Goal: Task Accomplishment & Management: Manage account settings

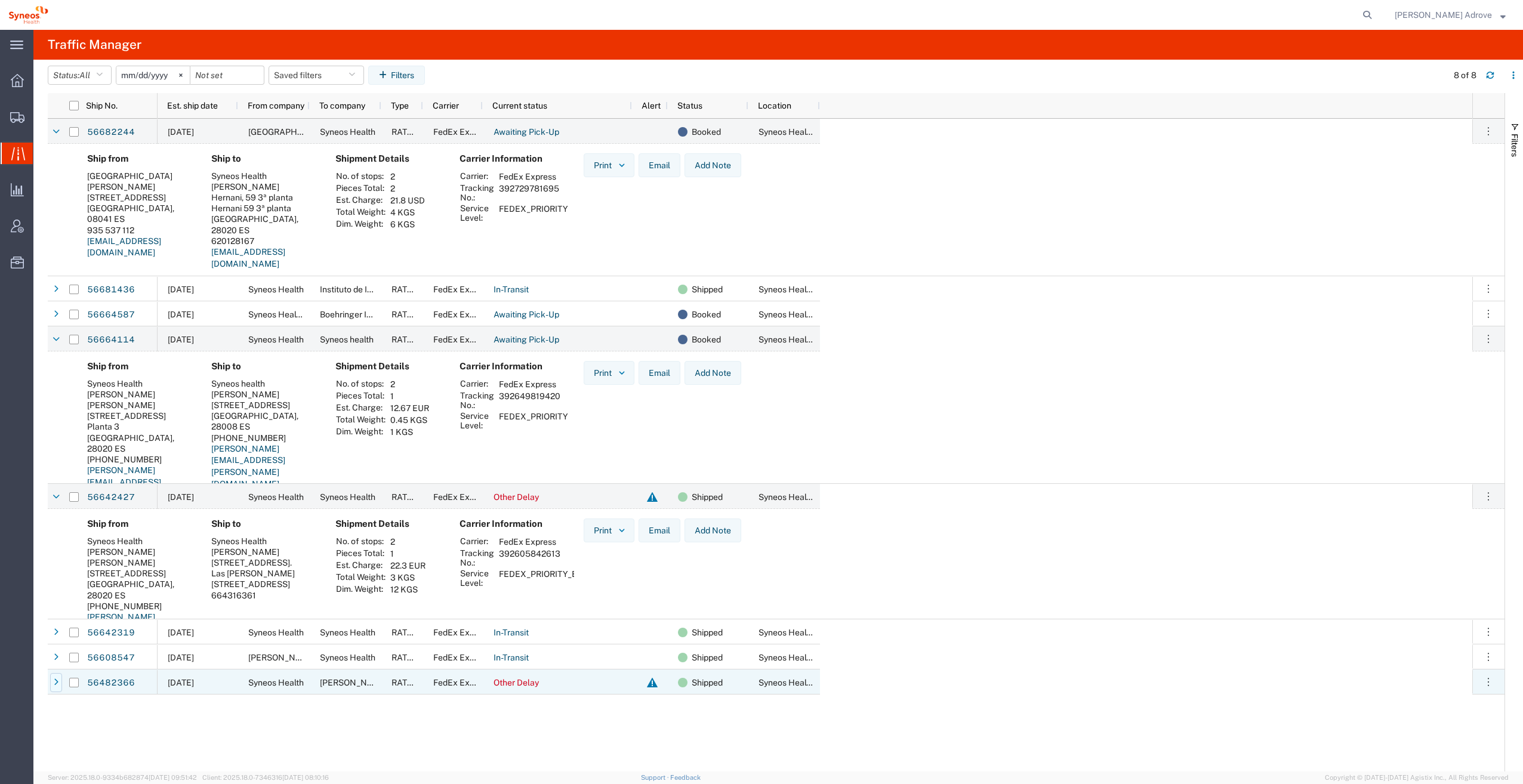
click at [56, 682] on icon at bounding box center [56, 682] width 5 height 8
click at [122, 683] on link "56482366" at bounding box center [110, 683] width 49 height 19
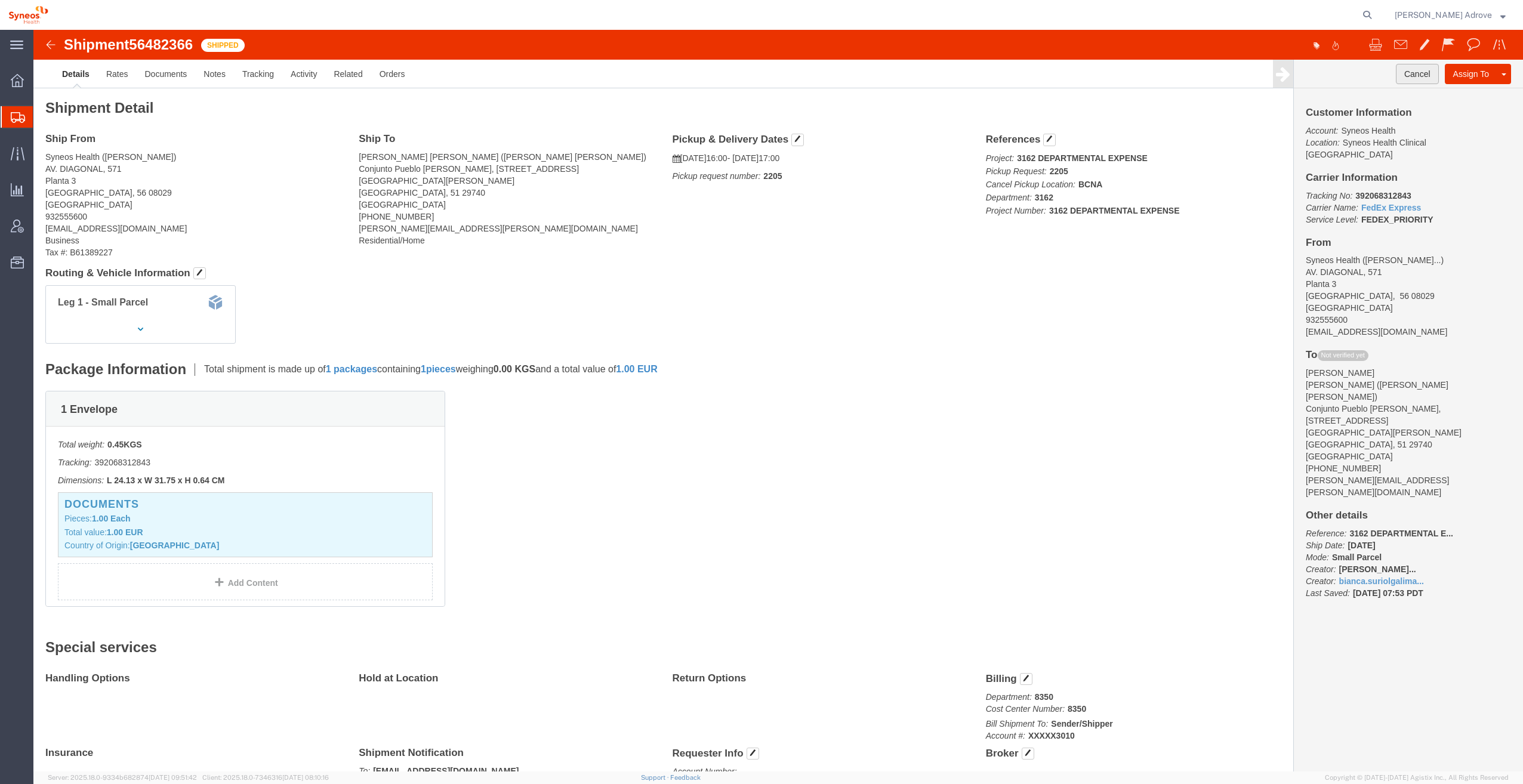
click button "Cancel"
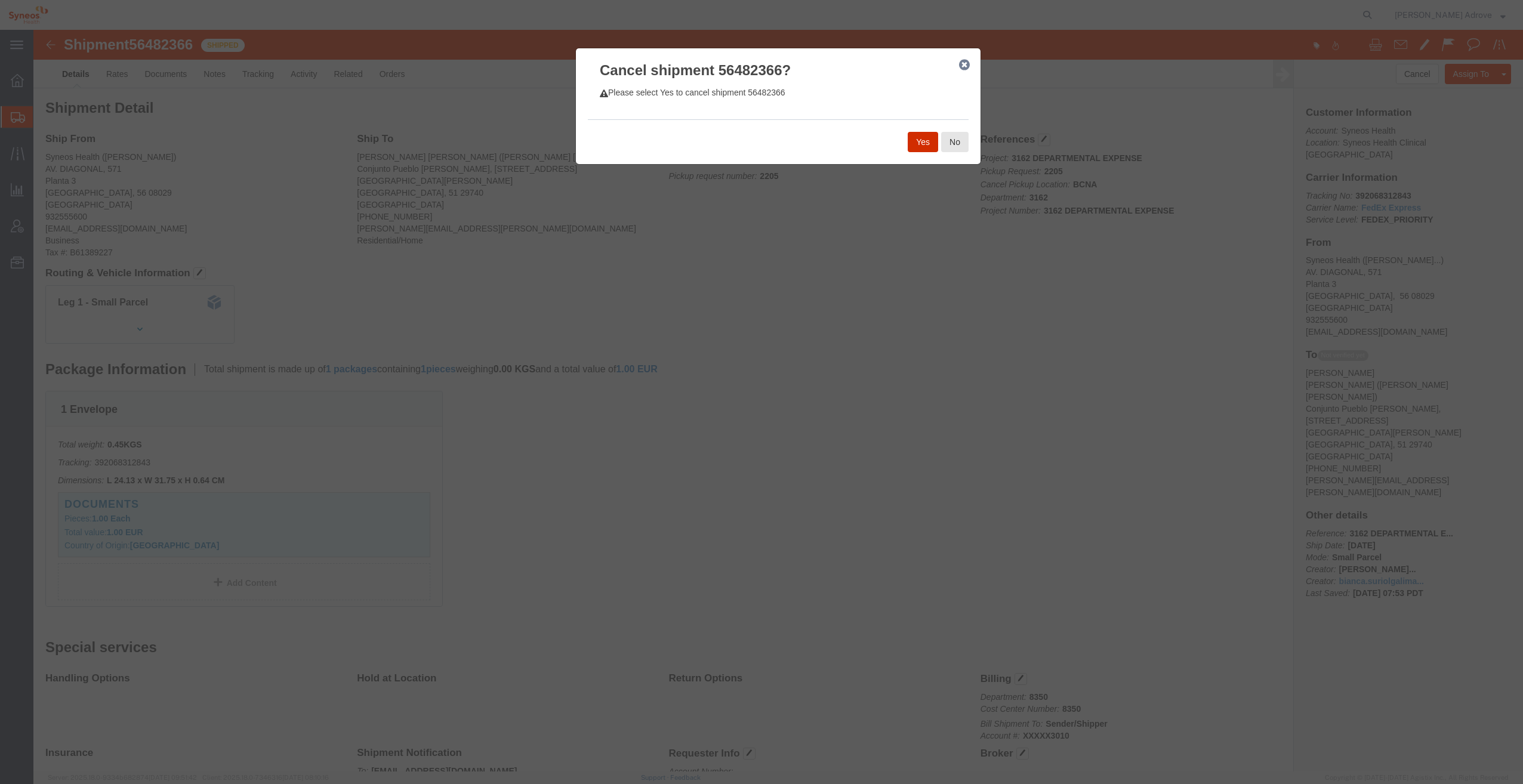
click button "Yes"
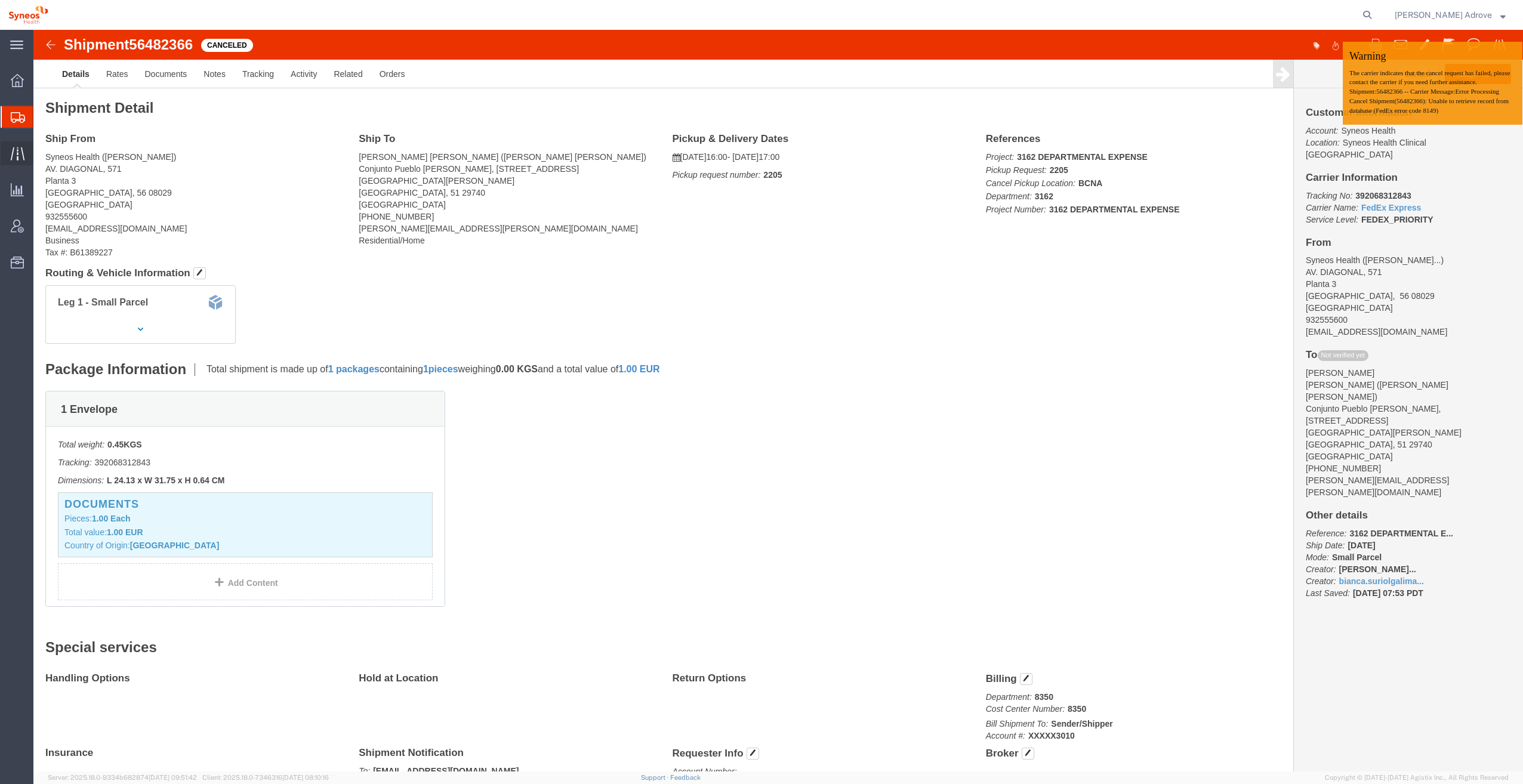
click at [41, 145] on span "Traffic" at bounding box center [37, 153] width 8 height 24
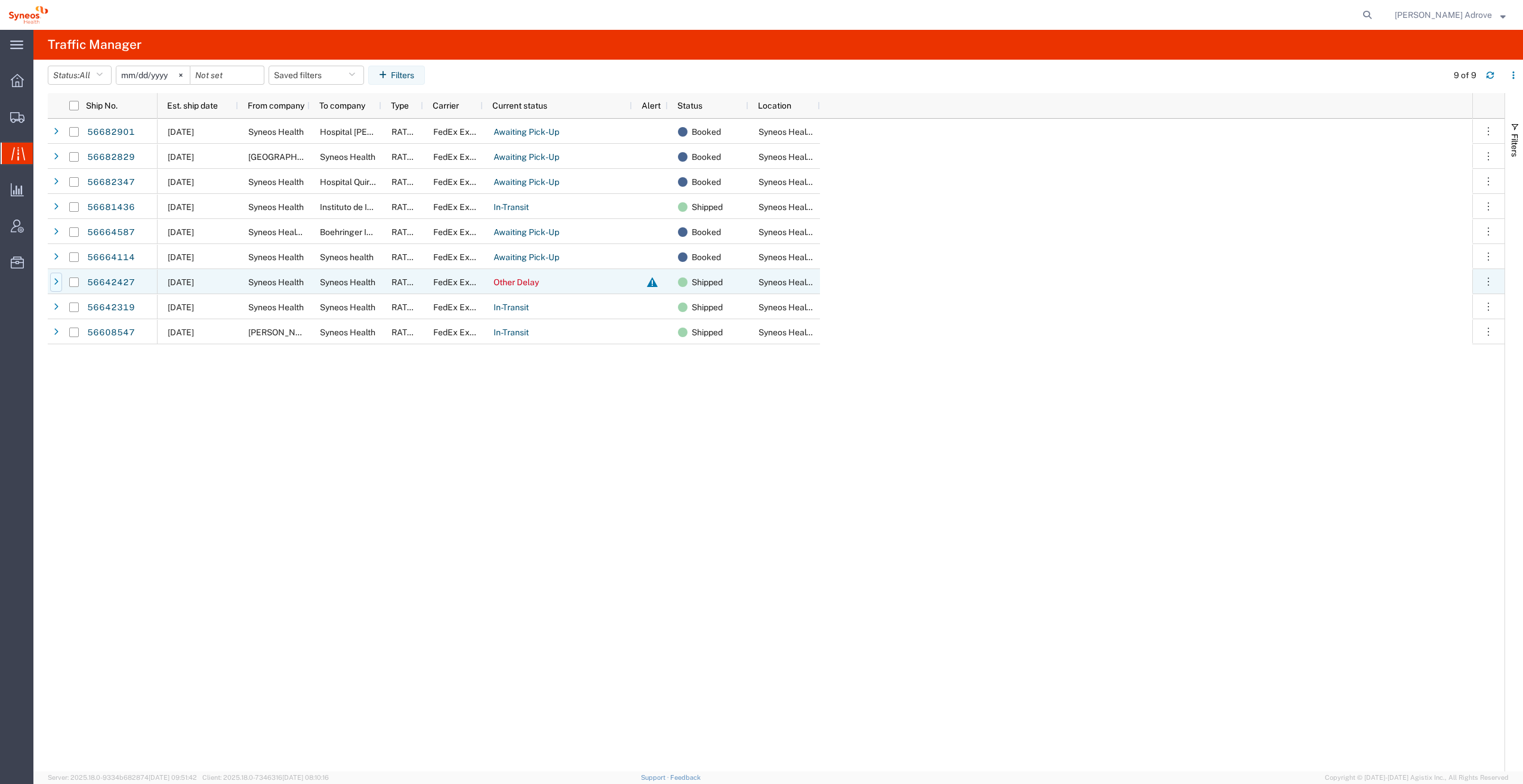
click at [54, 281] on icon at bounding box center [56, 283] width 5 height 8
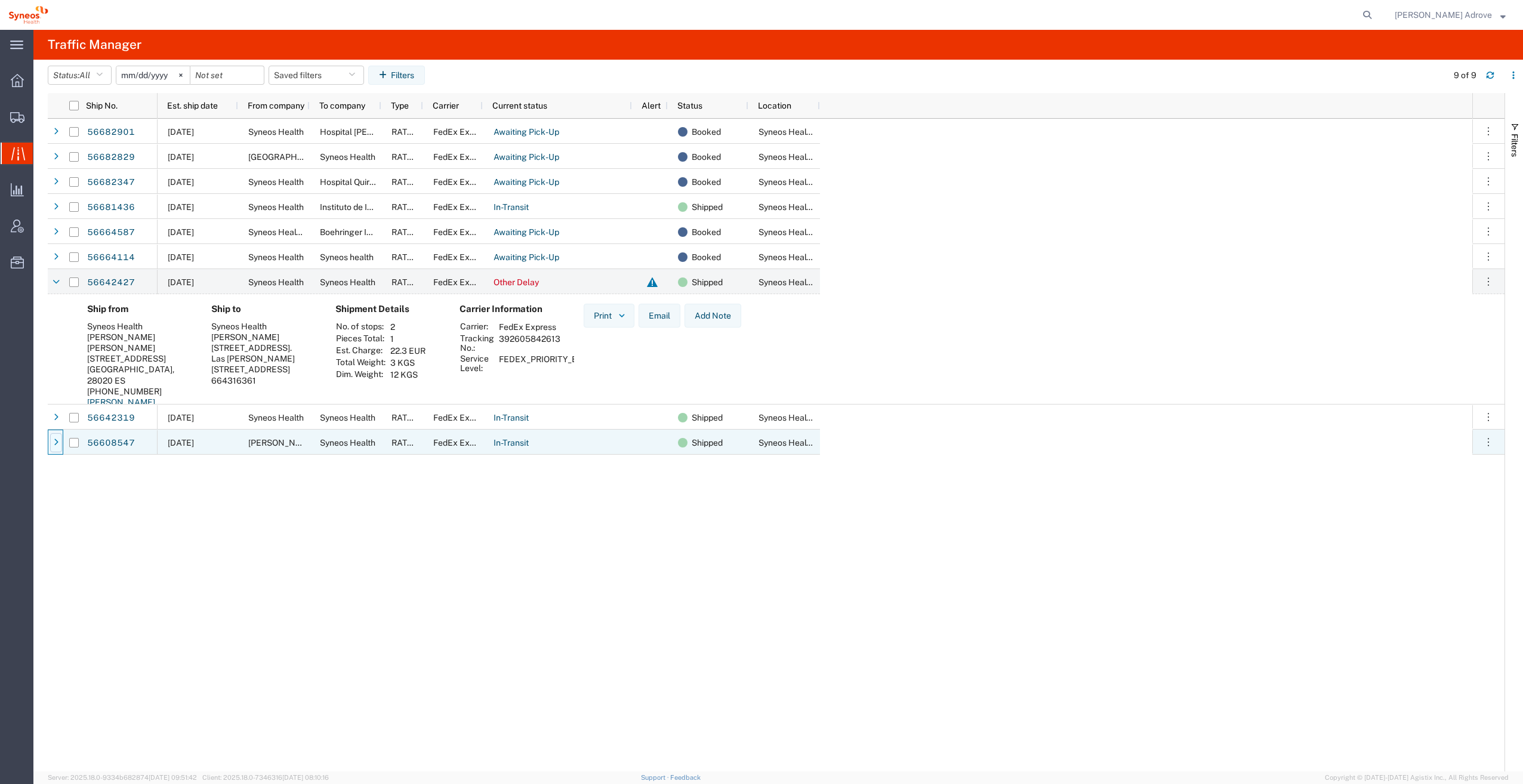
click at [54, 442] on icon at bounding box center [56, 443] width 5 height 8
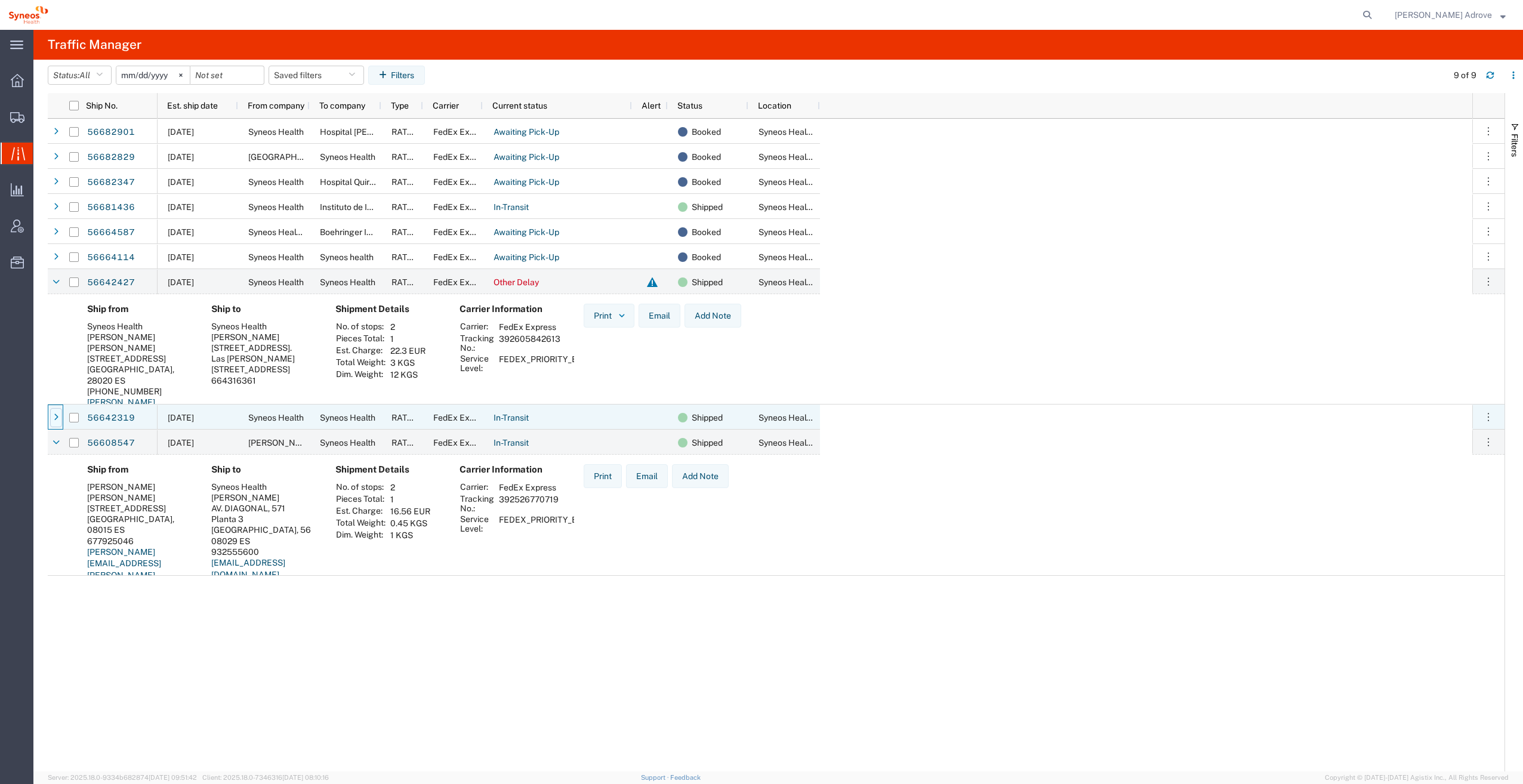
click at [53, 418] on div at bounding box center [56, 417] width 12 height 19
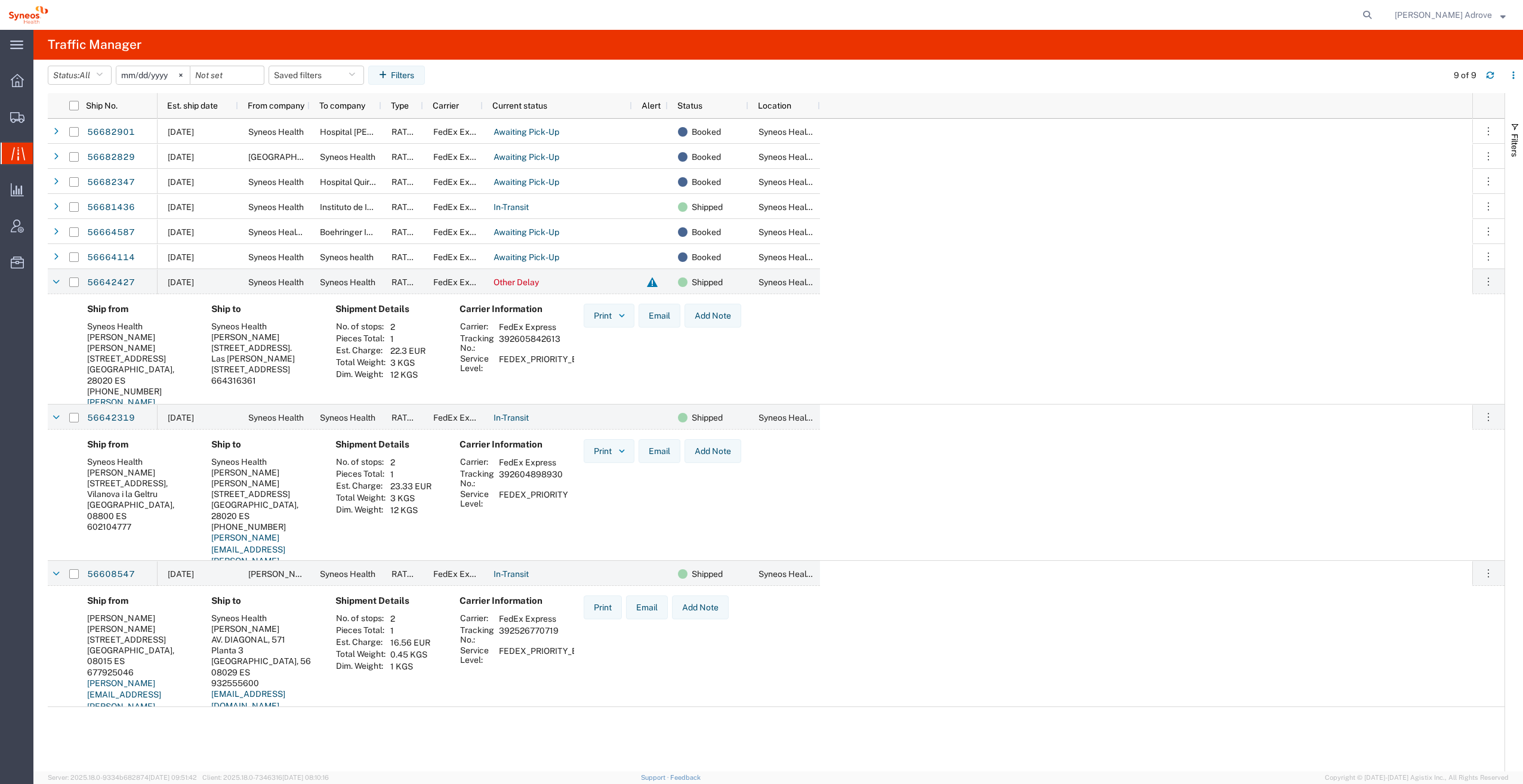
drag, startPoint x: 557, startPoint y: 632, endPoint x: 496, endPoint y: 635, distance: 61.1
click at [496, 635] on td "392526770719" at bounding box center [554, 634] width 119 height 20
copy td "392526770719"
